Goal: Task Accomplishment & Management: Use online tool/utility

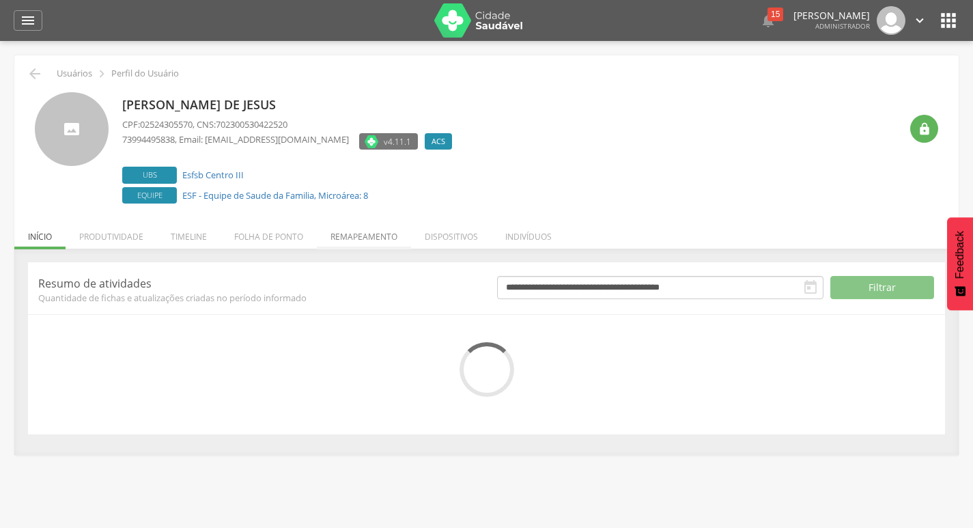
click at [328, 231] on li "Remapeamento" at bounding box center [364, 233] width 94 height 32
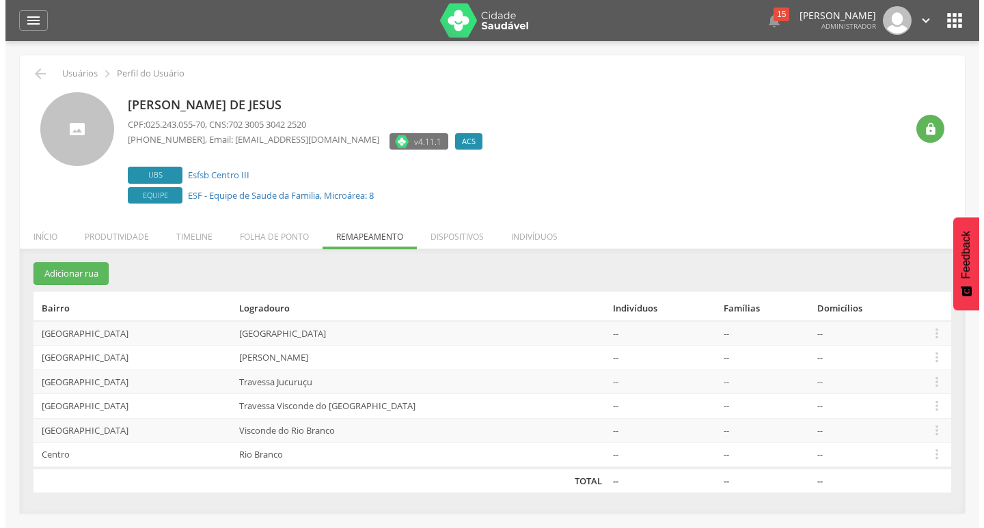
scroll to position [41, 0]
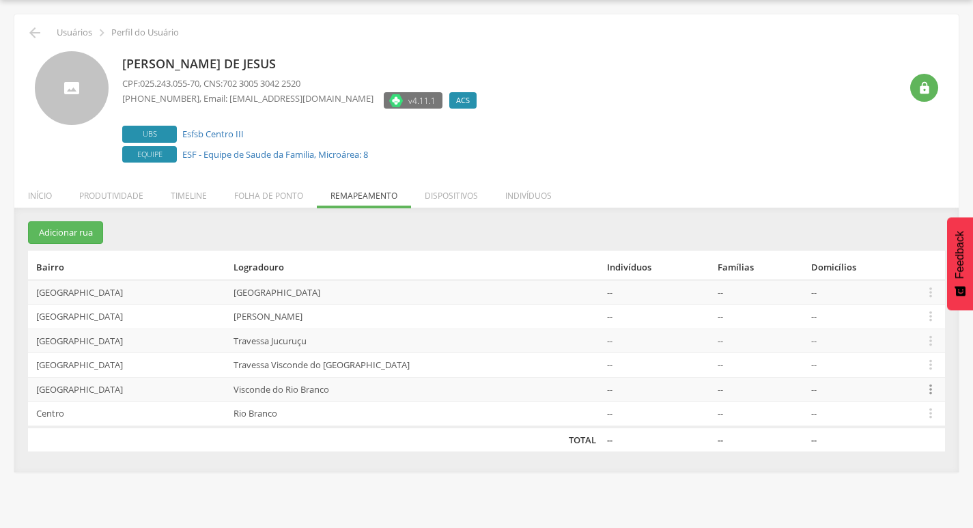
click at [923, 395] on icon "" at bounding box center [930, 389] width 15 height 15
click at [905, 344] on link "Desalocar famílias" at bounding box center [884, 335] width 108 height 17
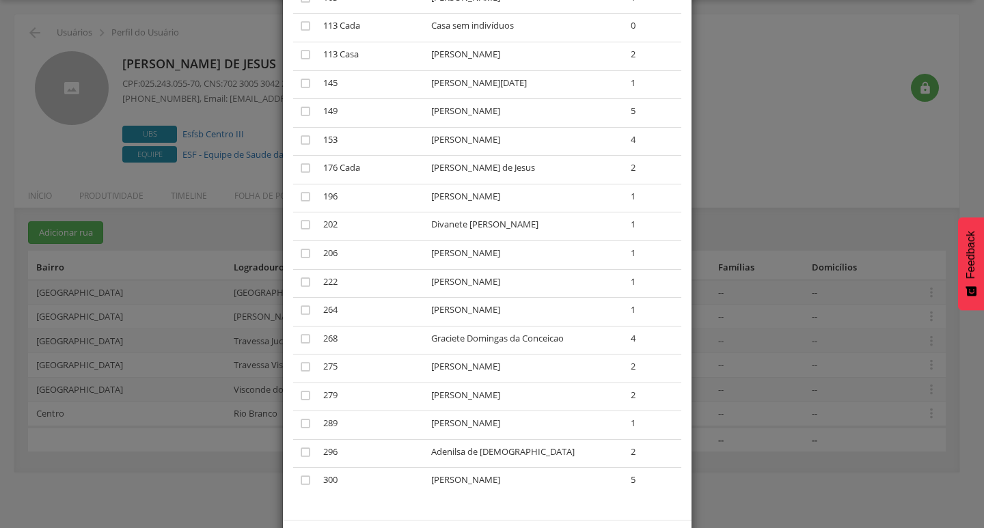
scroll to position [792, 0]
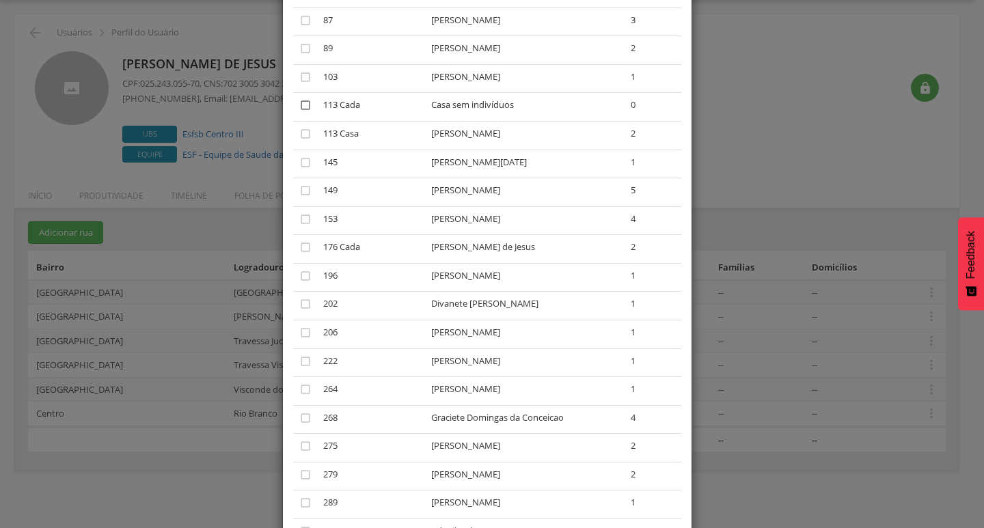
click at [301, 109] on icon "" at bounding box center [305, 105] width 14 height 14
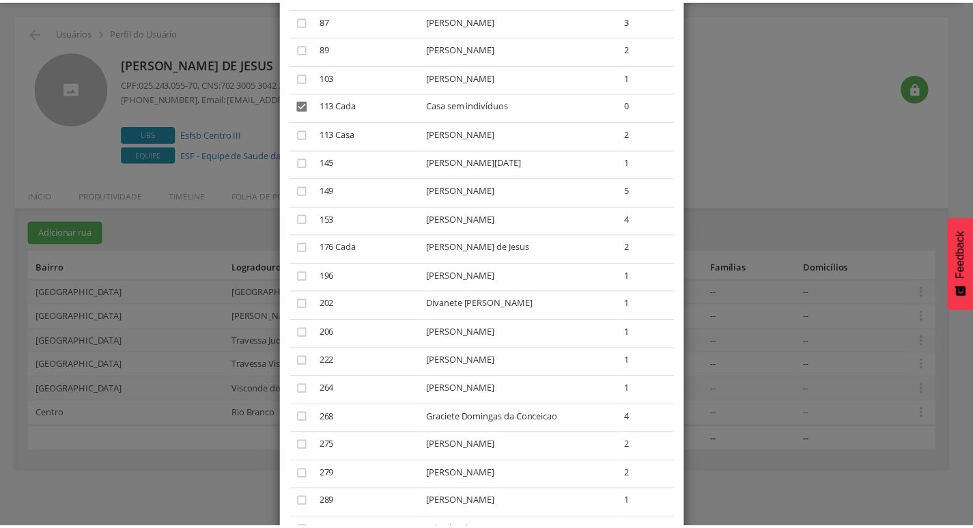
scroll to position [929, 0]
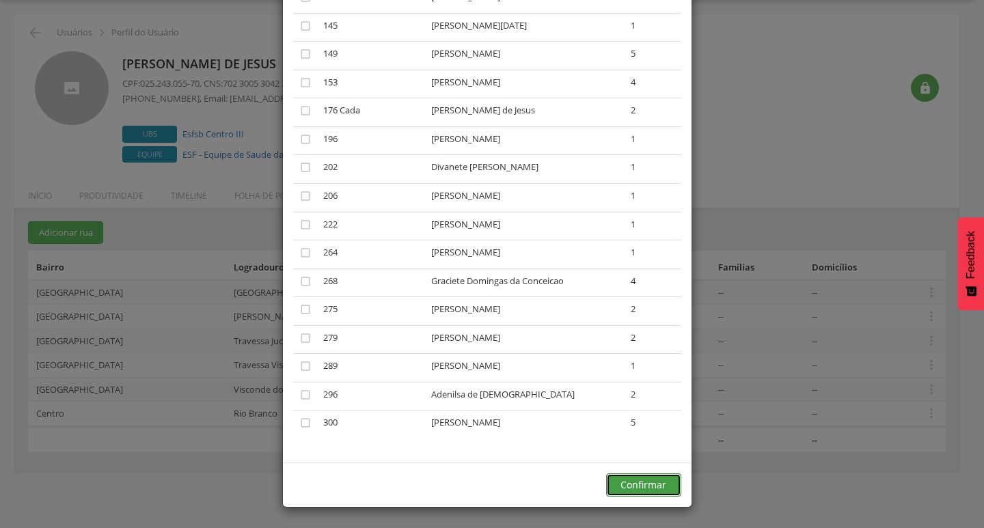
click at [620, 482] on button "Confirmar" at bounding box center [643, 484] width 75 height 23
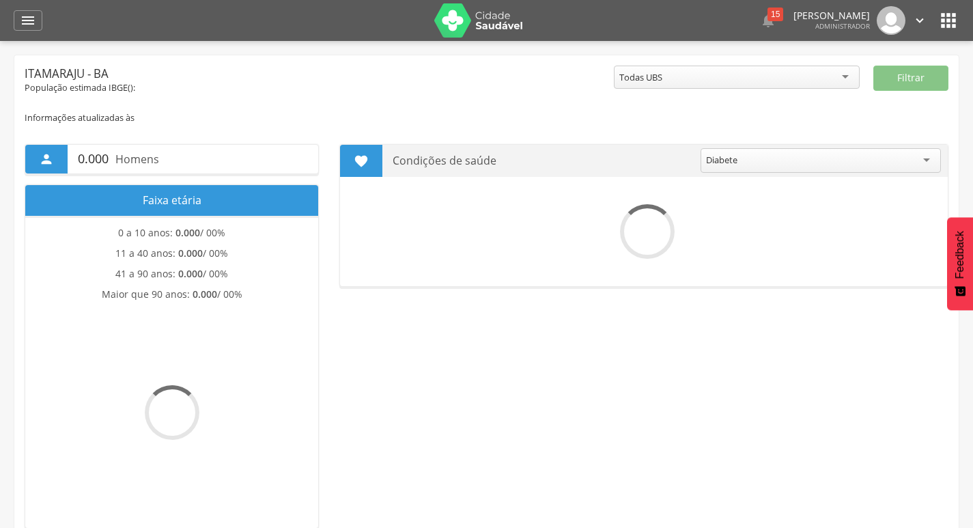
click at [951, 29] on icon "" at bounding box center [949, 21] width 22 height 22
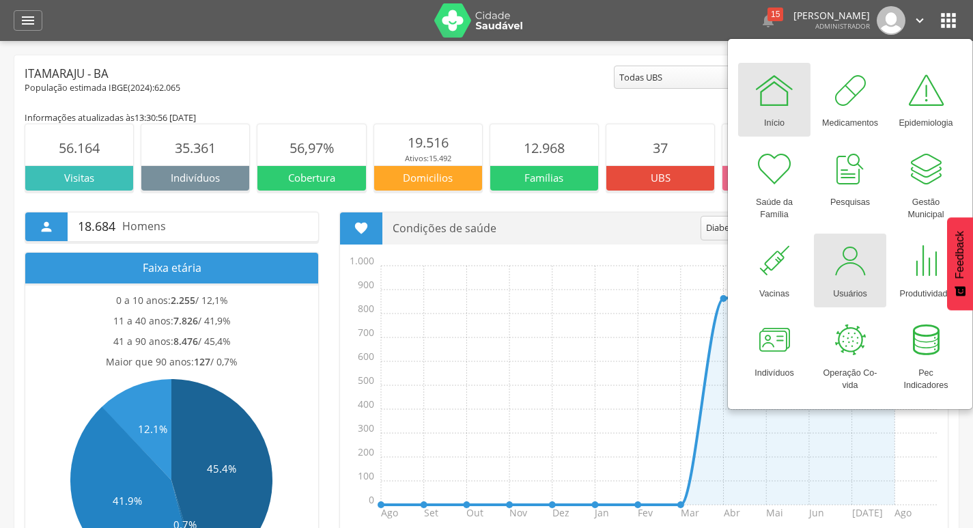
click at [851, 242] on div at bounding box center [850, 260] width 41 height 41
